Goal: Find specific page/section: Find specific page/section

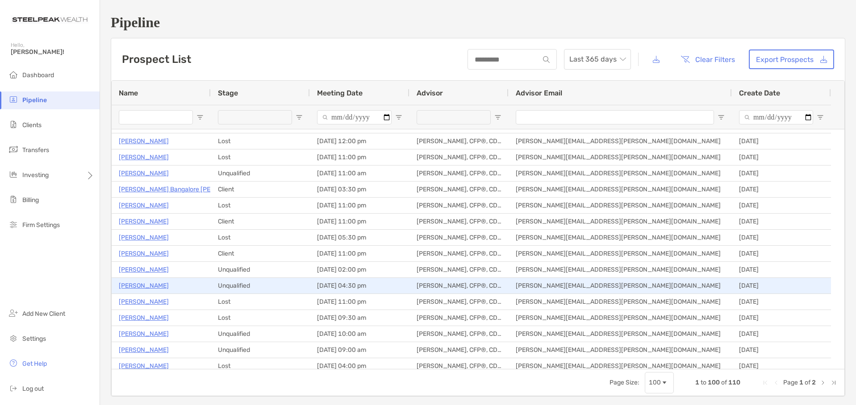
scroll to position [402, 0]
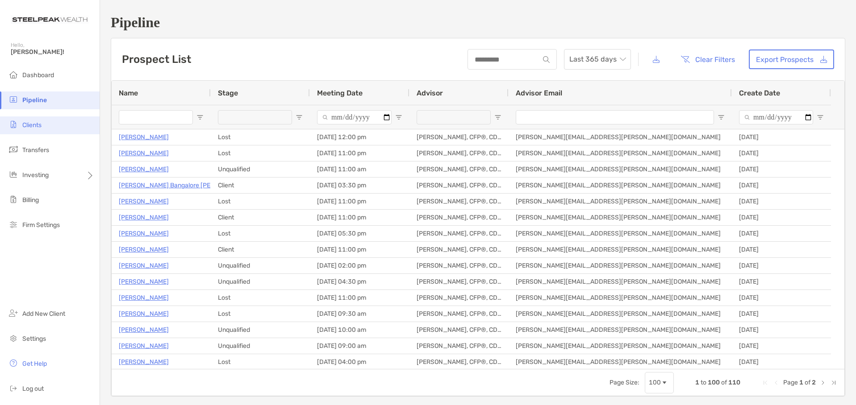
click at [35, 118] on li "Clients" at bounding box center [50, 126] width 100 height 18
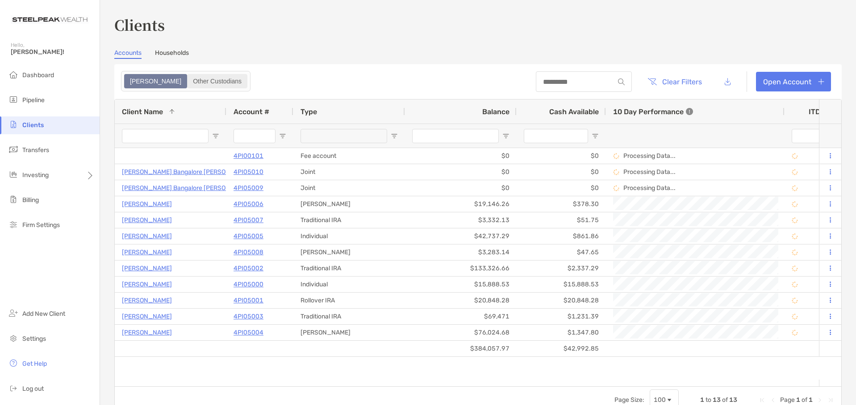
click at [188, 79] on div "Other Custodians" at bounding box center [217, 81] width 58 height 13
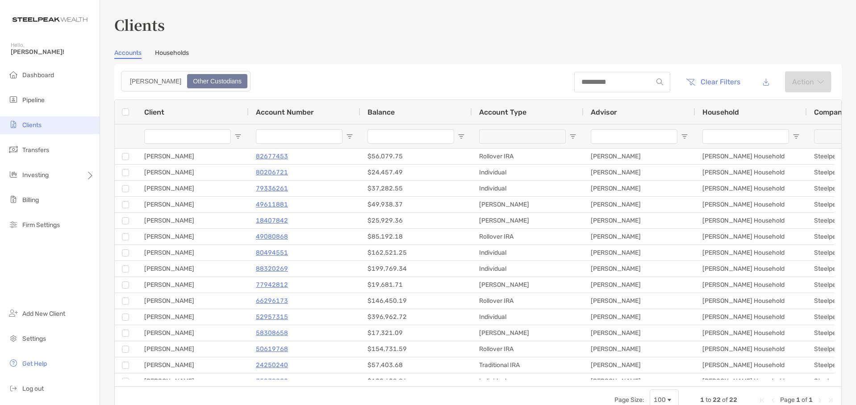
click at [37, 120] on li "Clients" at bounding box center [50, 126] width 100 height 18
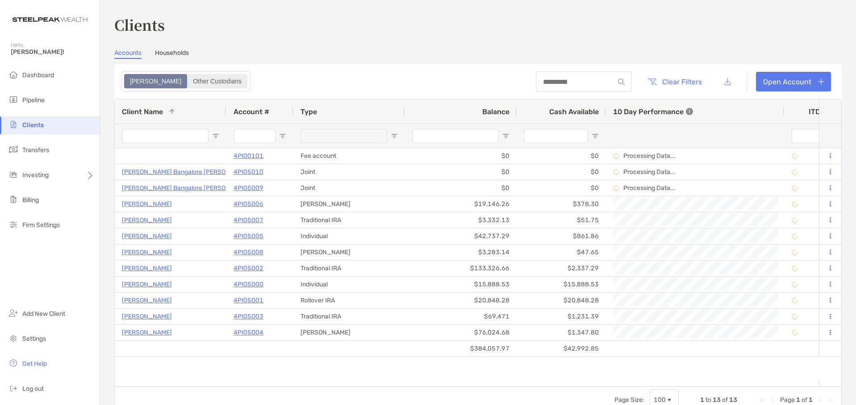
click at [188, 84] on div "Other Custodians" at bounding box center [217, 81] width 58 height 13
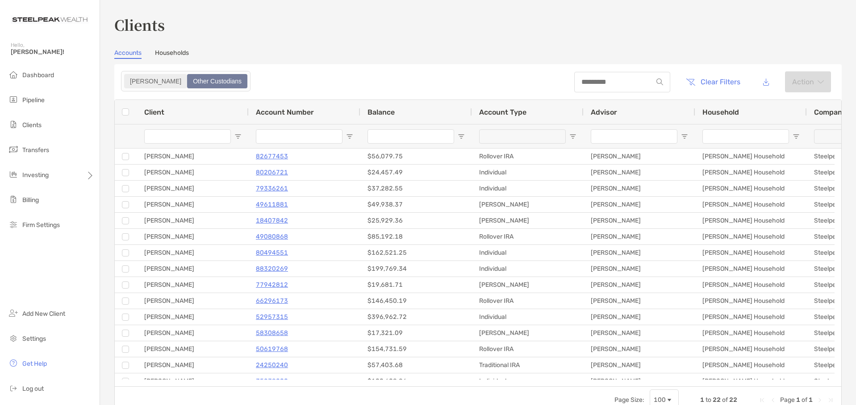
click at [130, 84] on div "[PERSON_NAME]" at bounding box center [155, 81] width 61 height 13
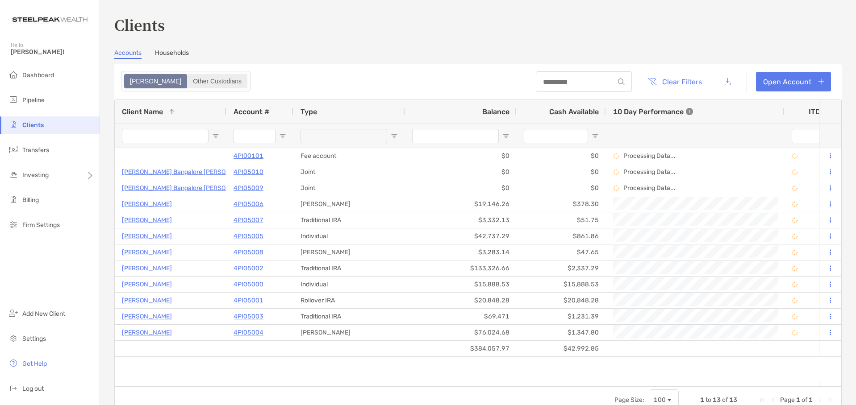
click at [188, 79] on div "Other Custodians" at bounding box center [217, 81] width 58 height 13
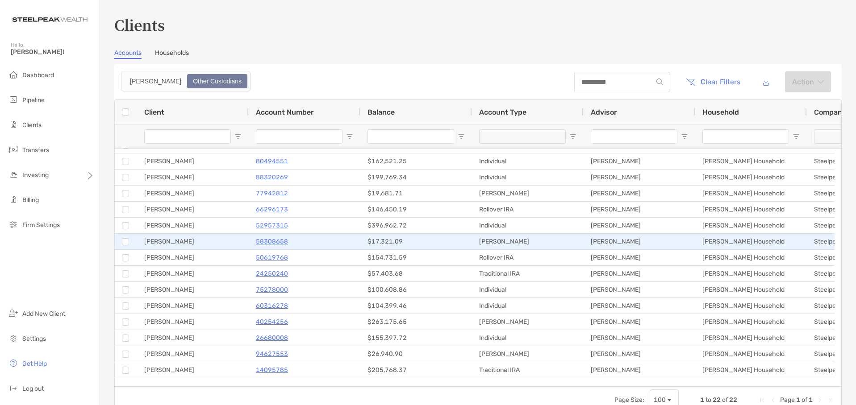
scroll to position [122, 0]
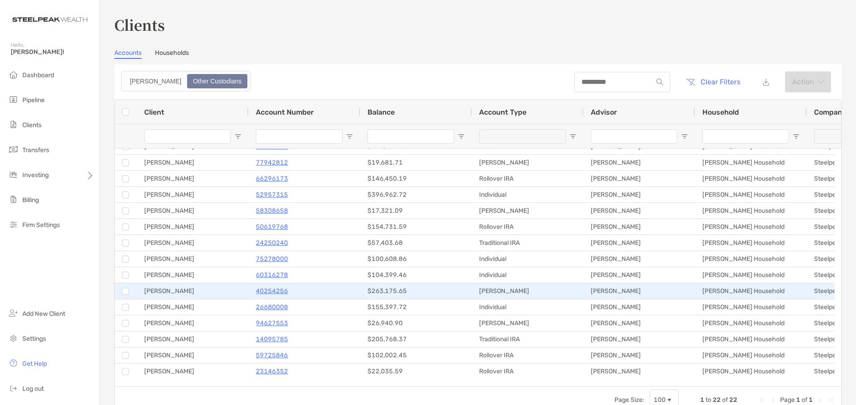
click at [266, 292] on p "40254256" at bounding box center [272, 291] width 32 height 11
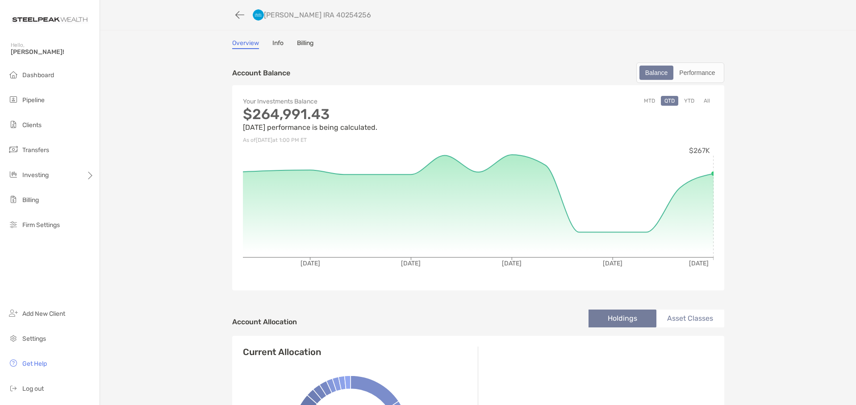
click at [299, 44] on link "Billing" at bounding box center [305, 44] width 17 height 10
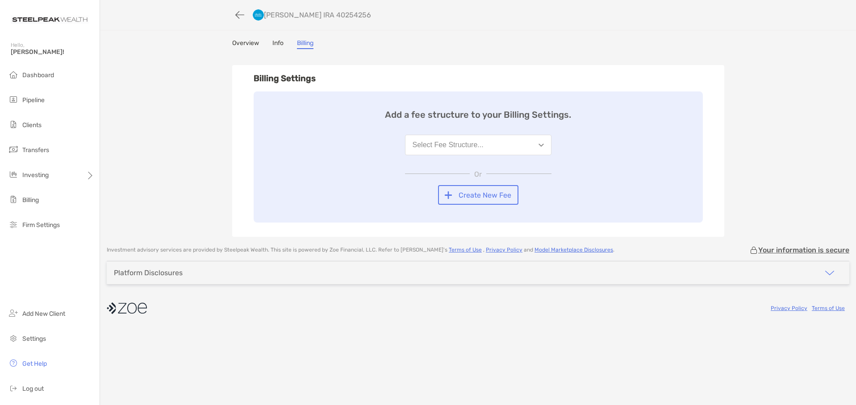
click at [543, 145] on img "button" at bounding box center [541, 145] width 5 height 3
click at [344, 66] on div "Billing Settings Add a fee structure to your Billing Settings. Select Fee Struc…" at bounding box center [478, 151] width 492 height 172
drag, startPoint x: 321, startPoint y: 79, endPoint x: 238, endPoint y: 78, distance: 83.1
click at [238, 78] on div "Billing Settings Add a fee structure to your Billing Settings. Select Fee Struc…" at bounding box center [478, 151] width 492 height 172
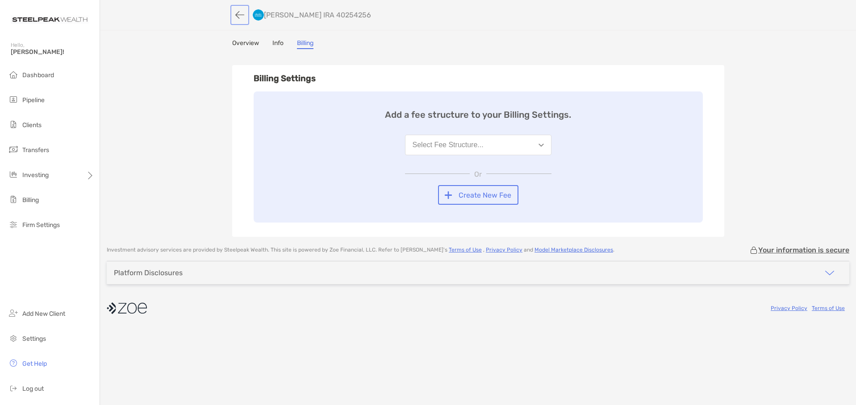
click at [240, 17] on button "button" at bounding box center [239, 15] width 15 height 17
